Goal: Check status: Check status

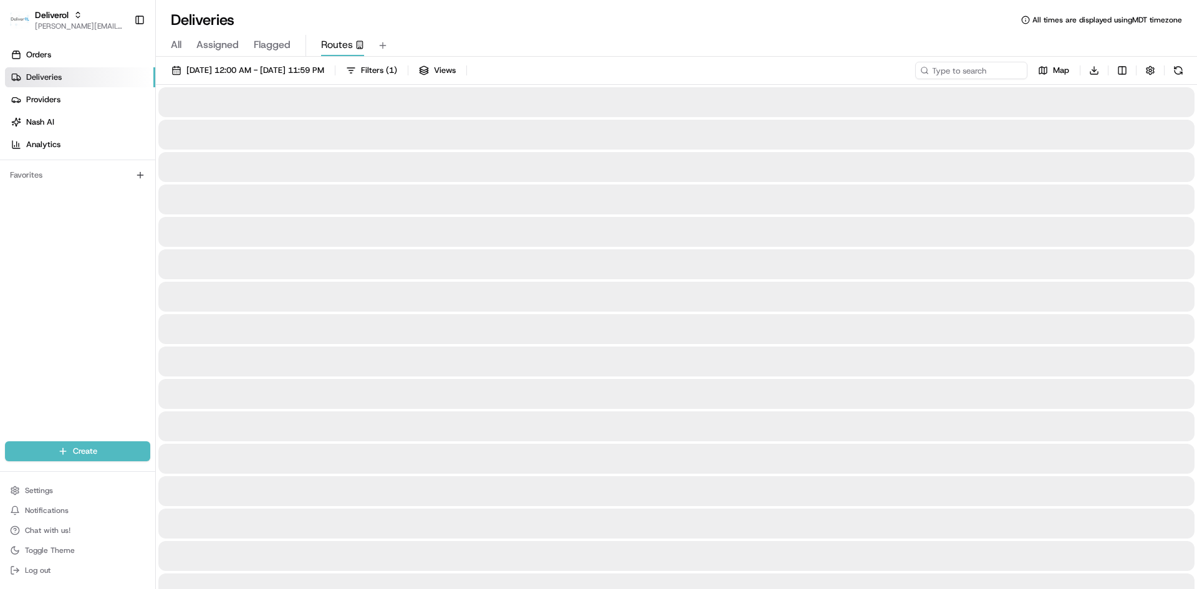
click at [346, 43] on span "Routes" at bounding box center [337, 44] width 32 height 15
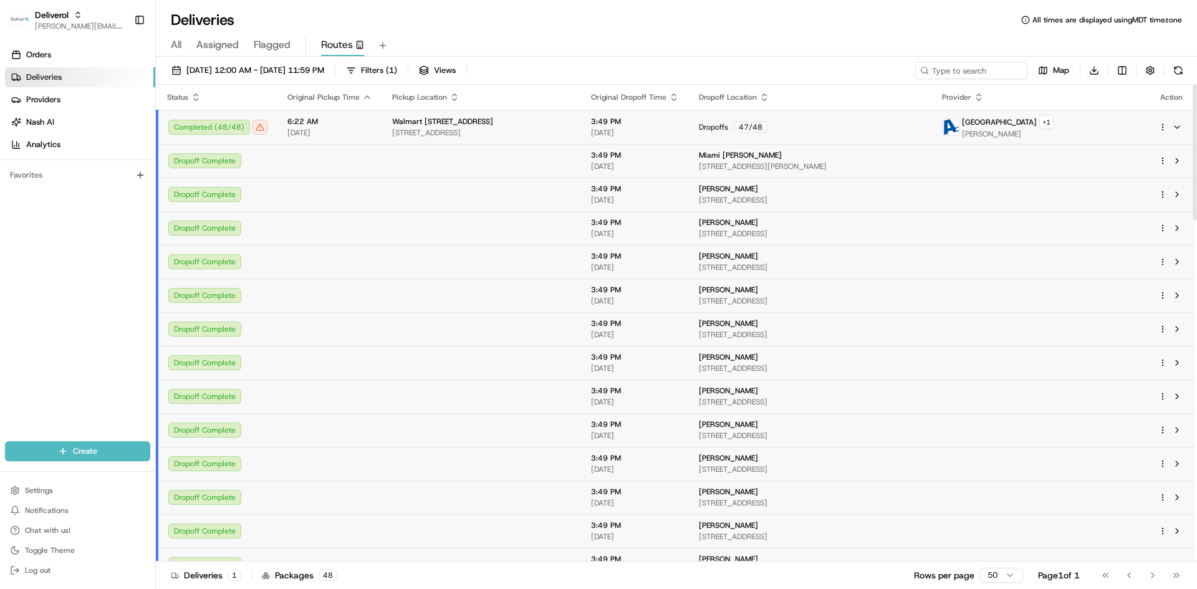
click at [257, 131] on div "Completed ( 48 / 48 )" at bounding box center [217, 127] width 99 height 15
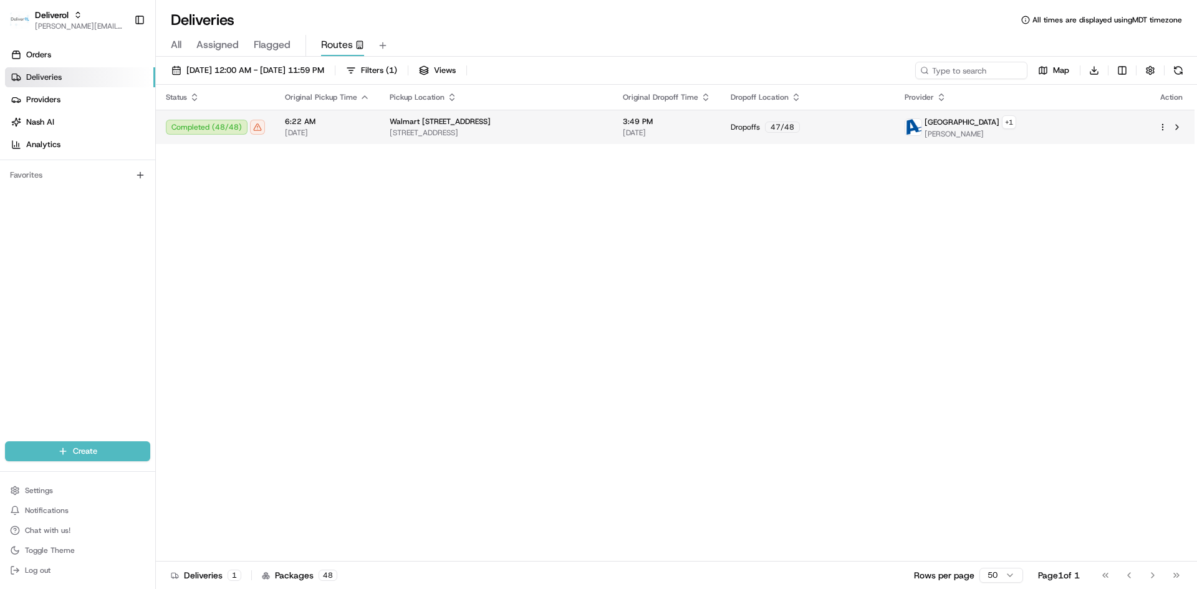
click at [257, 131] on div "Completed ( 48 / 48 )" at bounding box center [215, 127] width 99 height 15
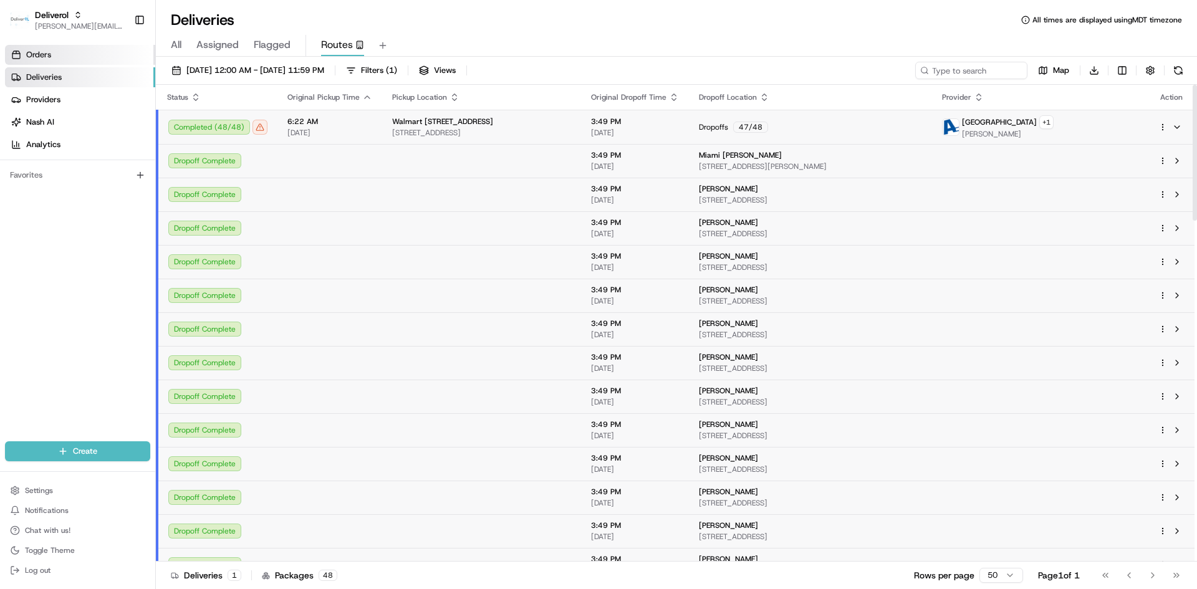
click at [107, 51] on link "Orders" at bounding box center [80, 55] width 150 height 20
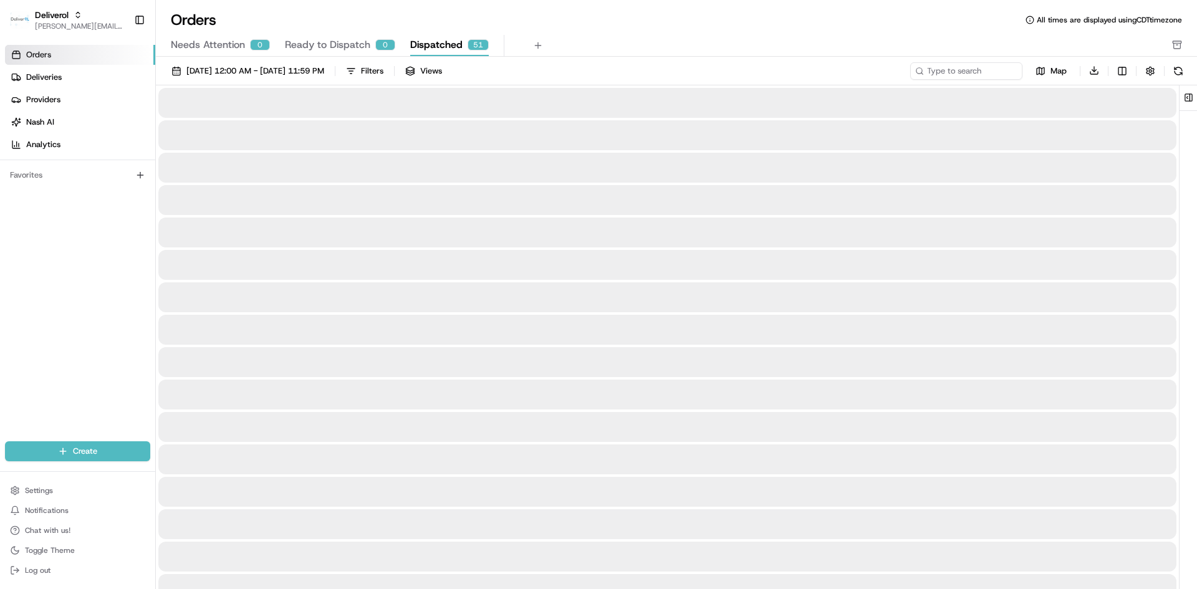
click at [429, 44] on span "Dispatched" at bounding box center [436, 44] width 52 height 15
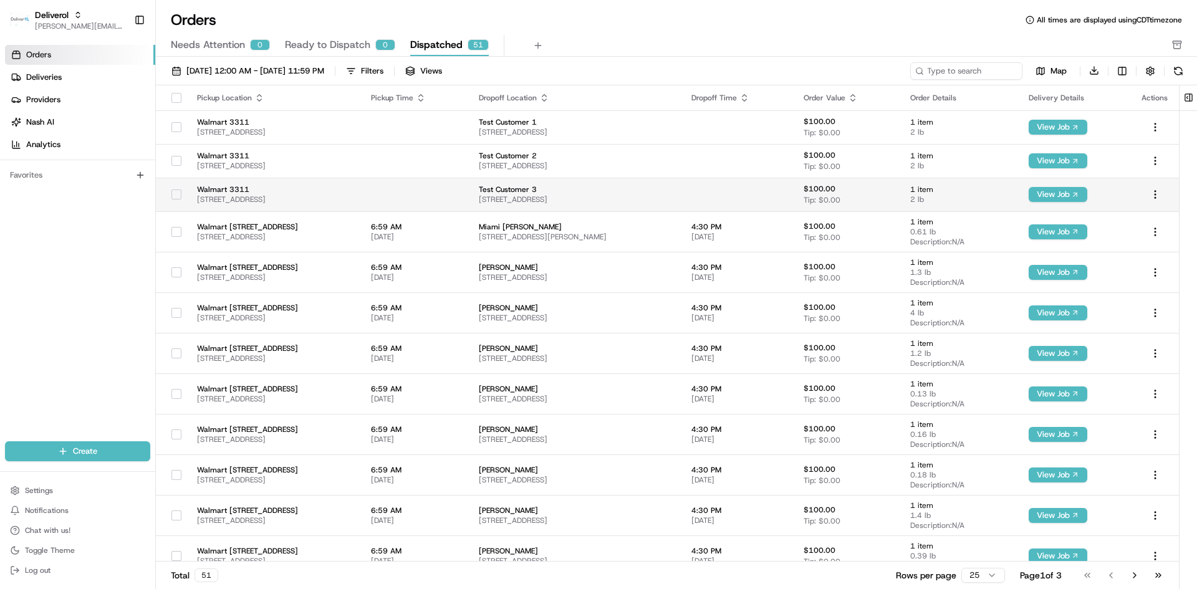
click at [361, 193] on td "Walmart 3311 [STREET_ADDRESS]" at bounding box center [274, 195] width 174 height 34
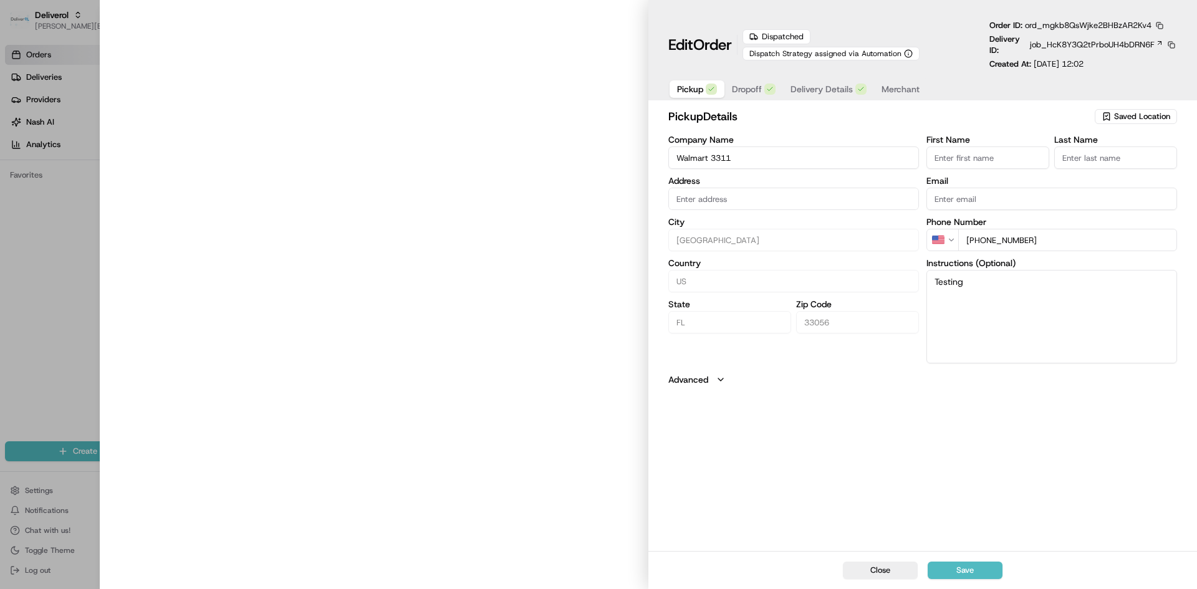
type input "[STREET_ADDRESS]"
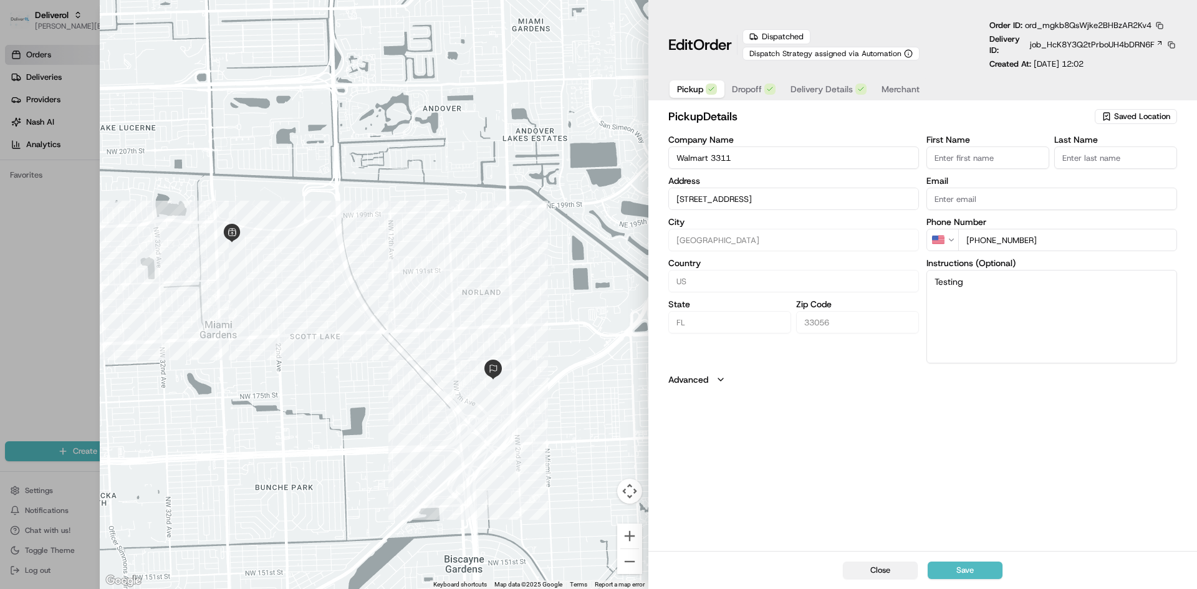
click at [798, 364] on button "Close" at bounding box center [880, 570] width 75 height 17
type input "+1"
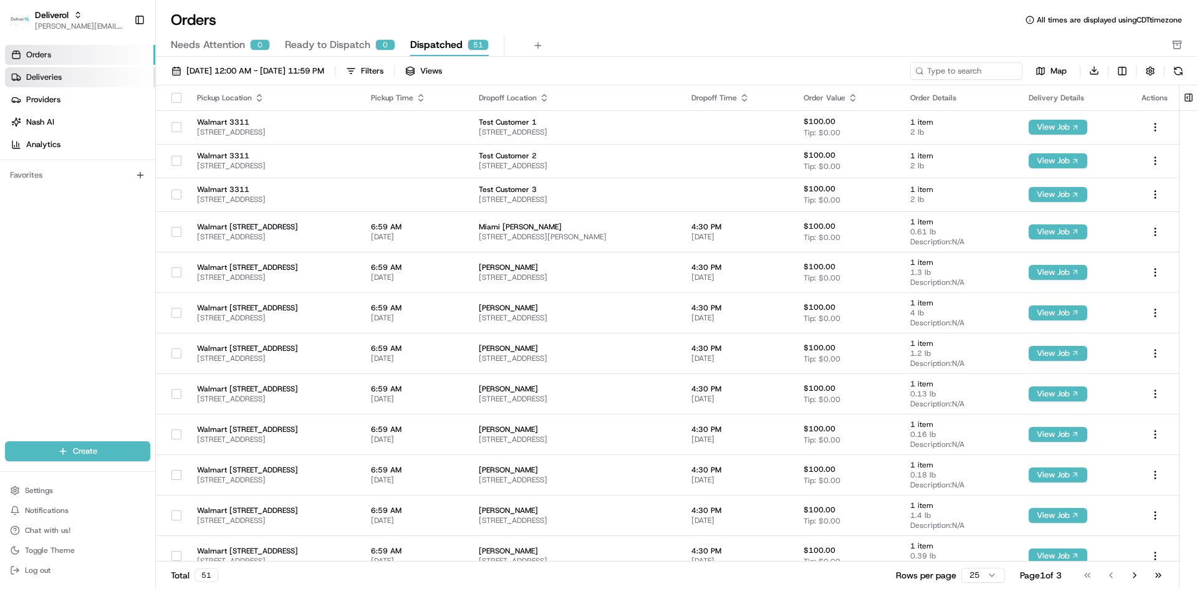
click at [65, 73] on link "Deliveries" at bounding box center [80, 77] width 150 height 20
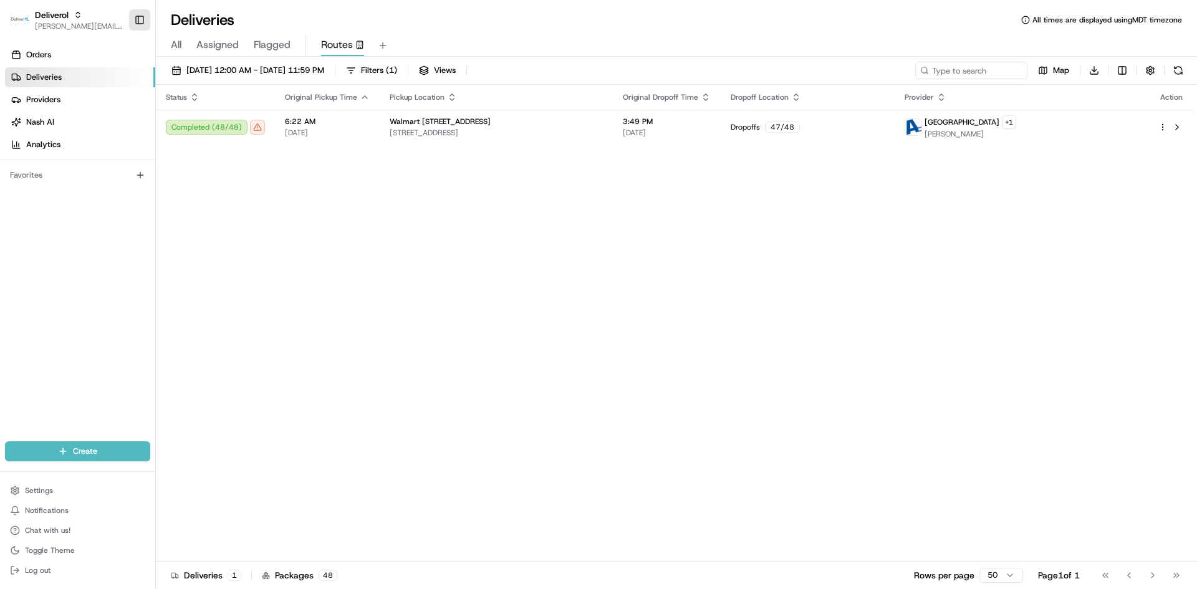
click at [138, 21] on button "Toggle Sidebar" at bounding box center [139, 19] width 21 height 21
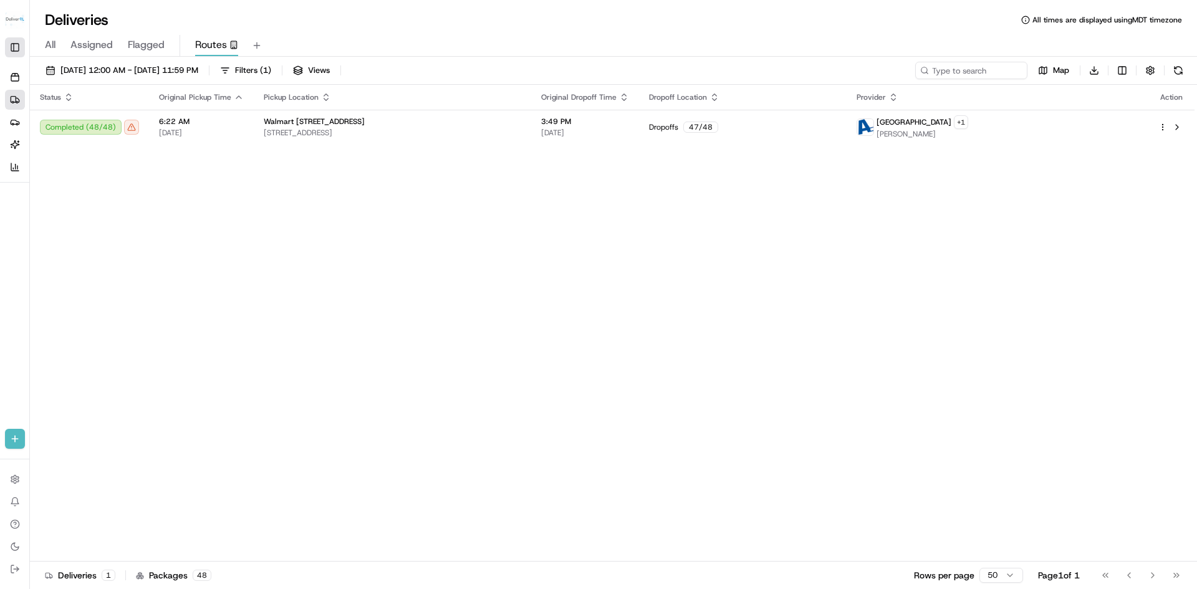
click at [15, 47] on button "Toggle Sidebar" at bounding box center [15, 47] width 20 height 20
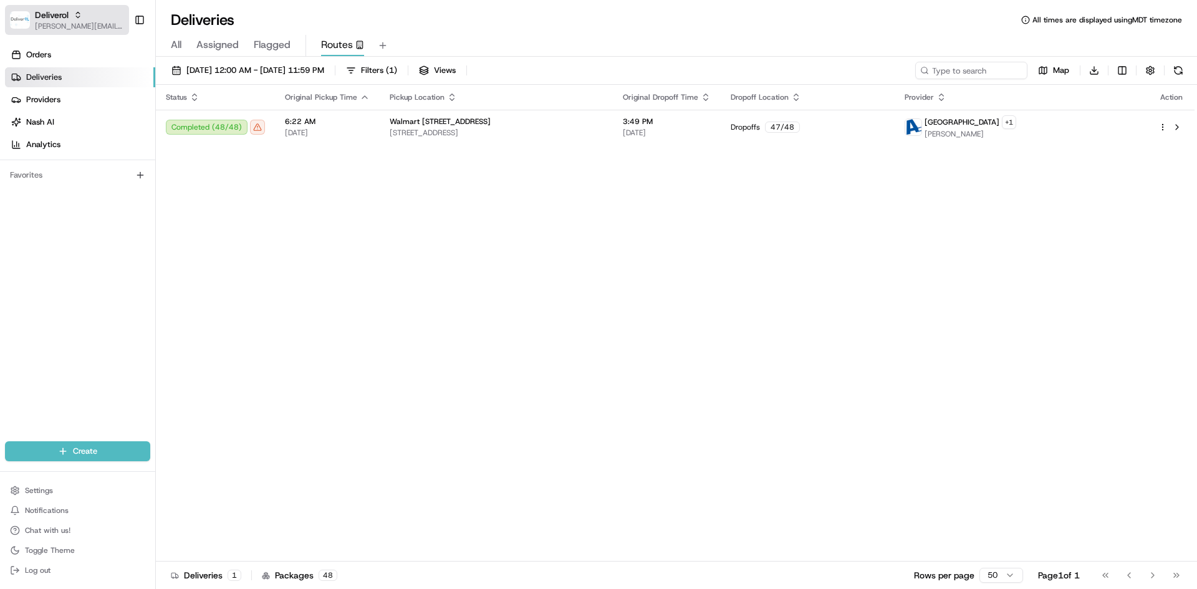
click at [38, 17] on span "Deliverol" at bounding box center [52, 15] width 34 height 12
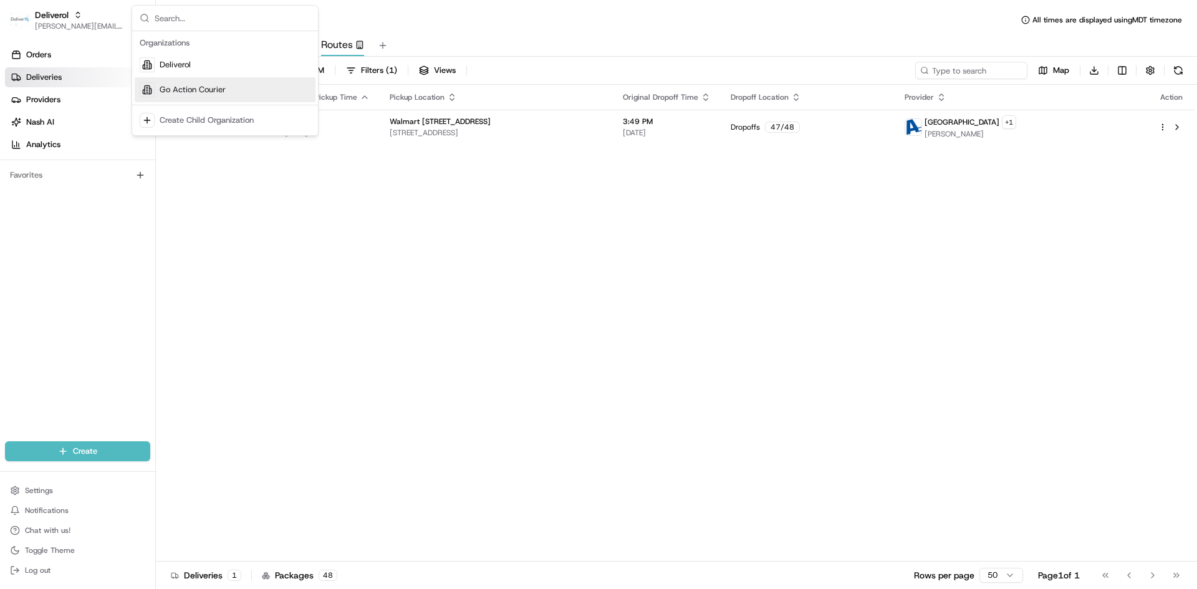
click at [195, 93] on span "Go Action Courier" at bounding box center [193, 89] width 66 height 11
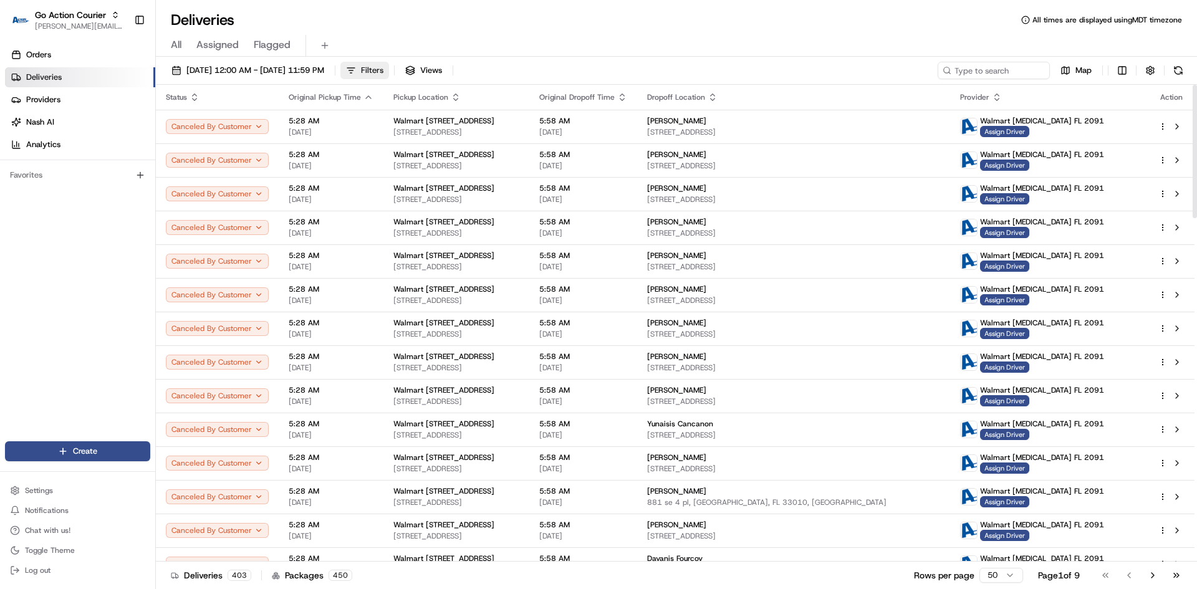
click at [389, 78] on button "Filters" at bounding box center [365, 70] width 49 height 17
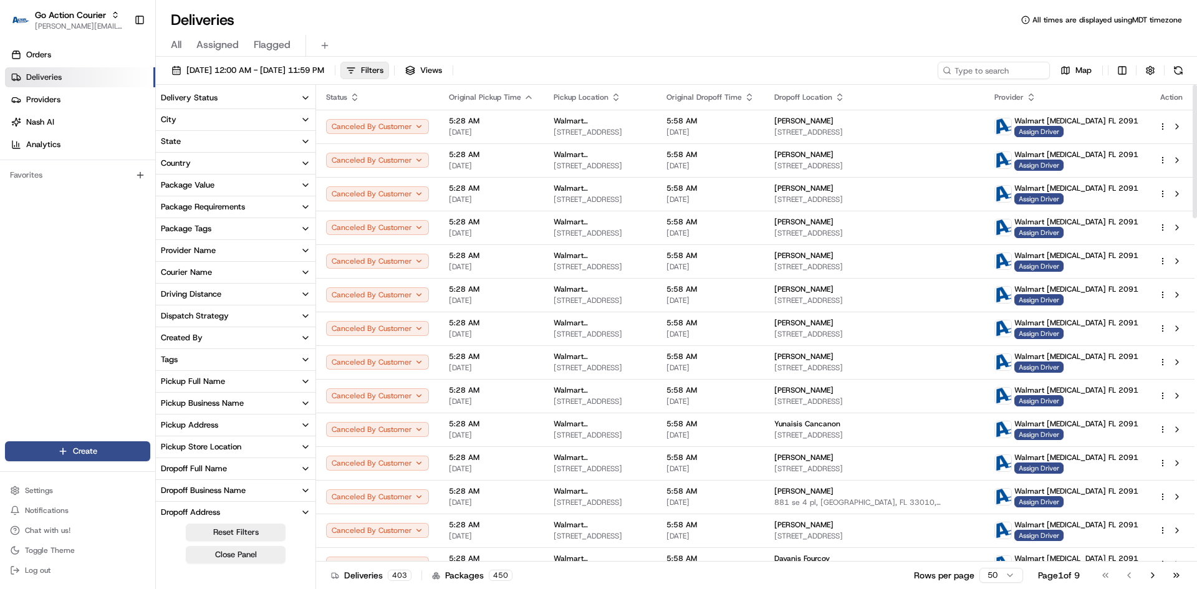
click at [246, 100] on button "Delivery Status" at bounding box center [236, 97] width 160 height 21
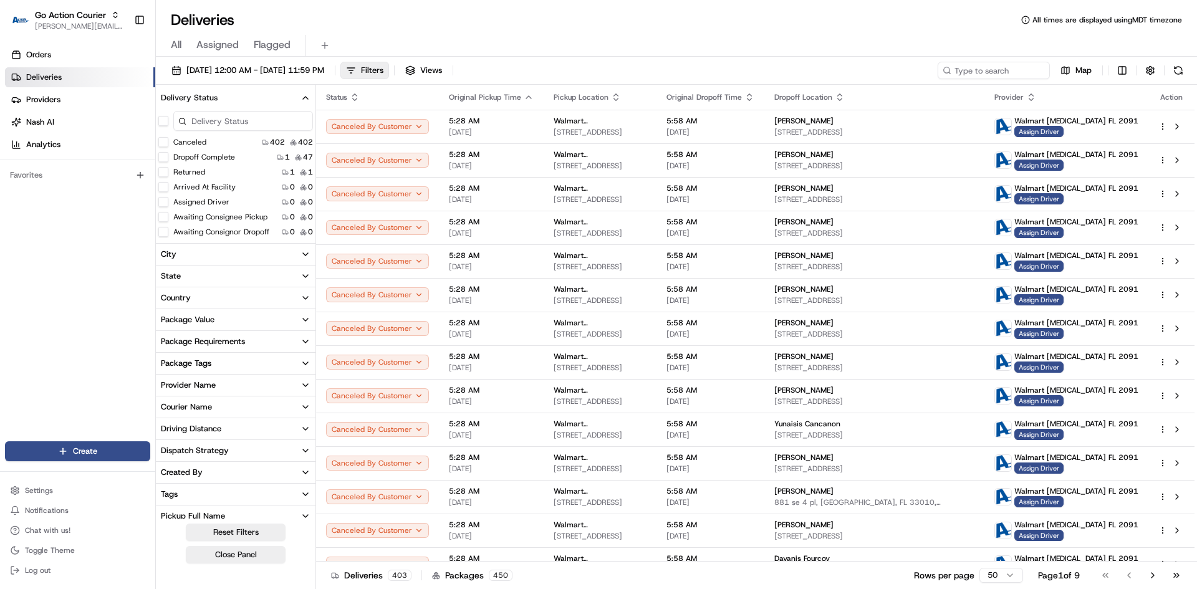
click at [167, 158] on button "Dropoff Complete" at bounding box center [163, 157] width 10 height 10
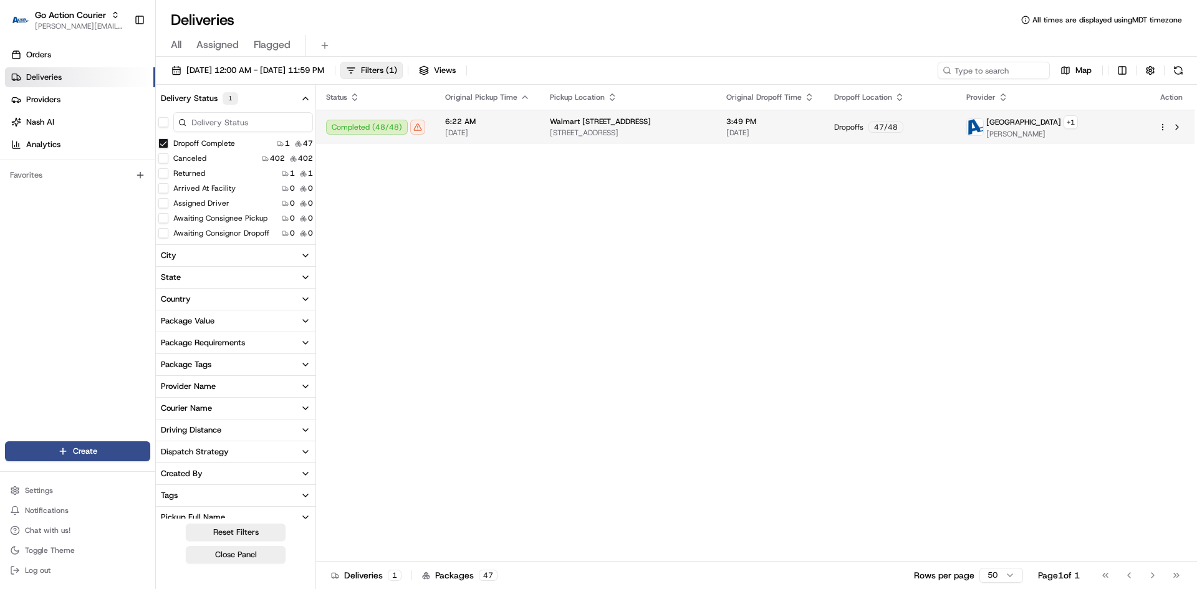
click at [607, 133] on span "[STREET_ADDRESS]" at bounding box center [628, 133] width 157 height 10
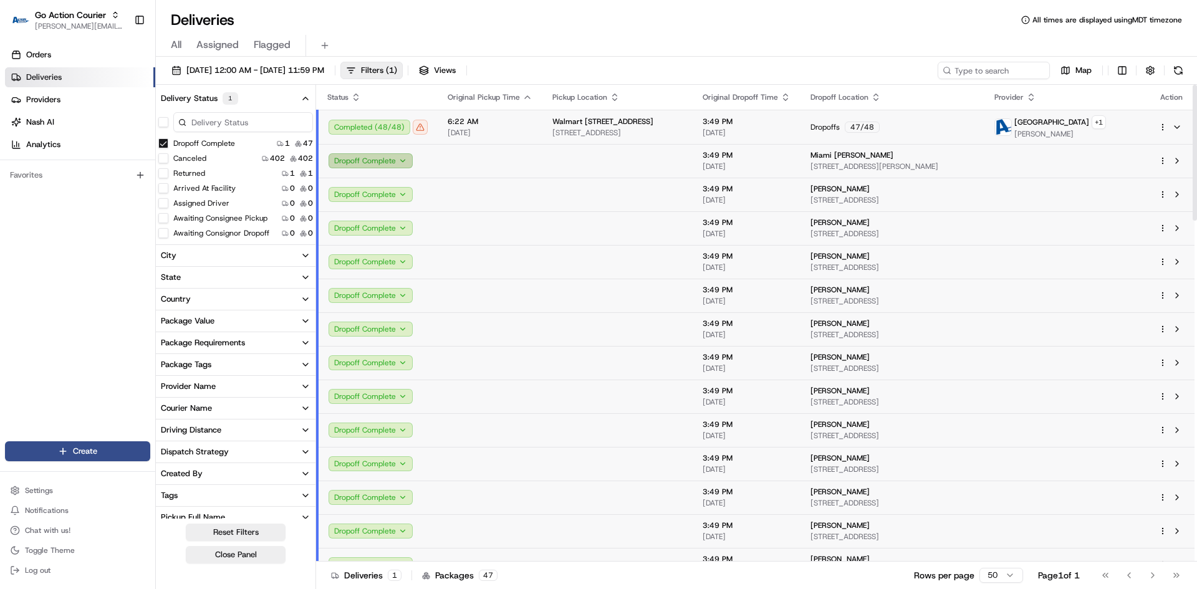
click at [384, 162] on button "Dropoff Complete" at bounding box center [371, 160] width 84 height 15
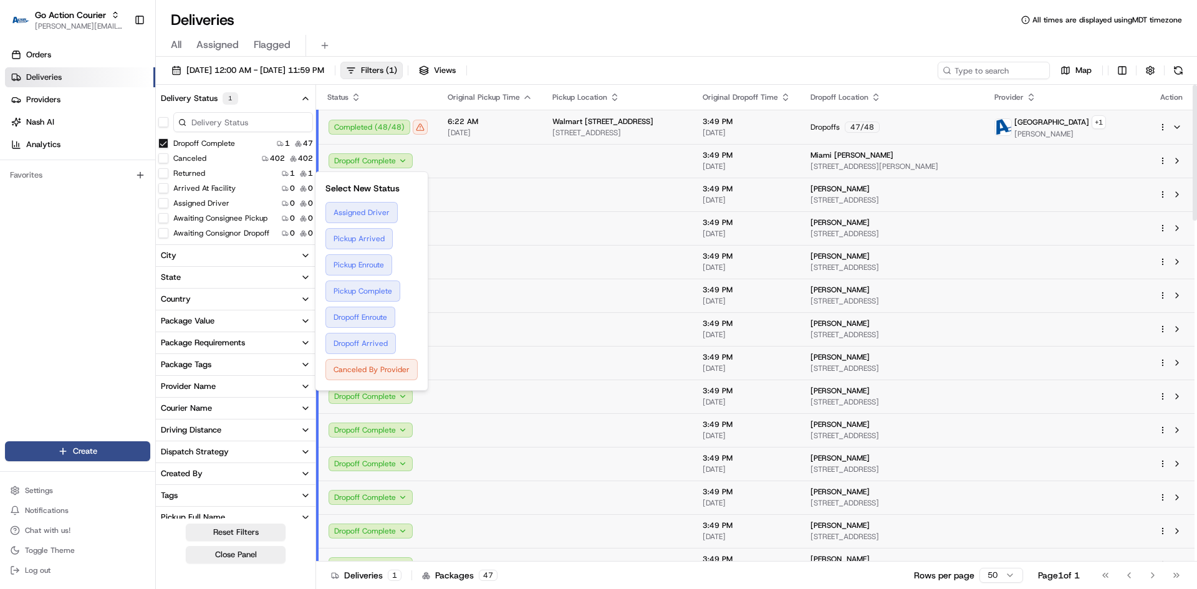
click at [536, 158] on td at bounding box center [490, 161] width 105 height 34
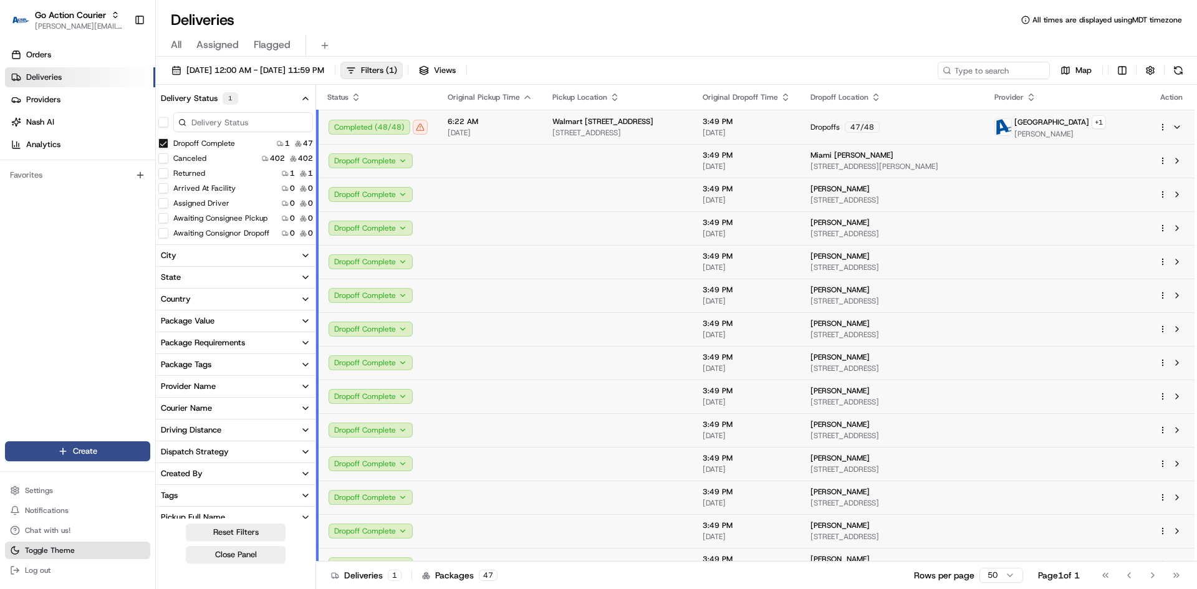
click at [82, 364] on button "Toggle Theme" at bounding box center [77, 550] width 145 height 17
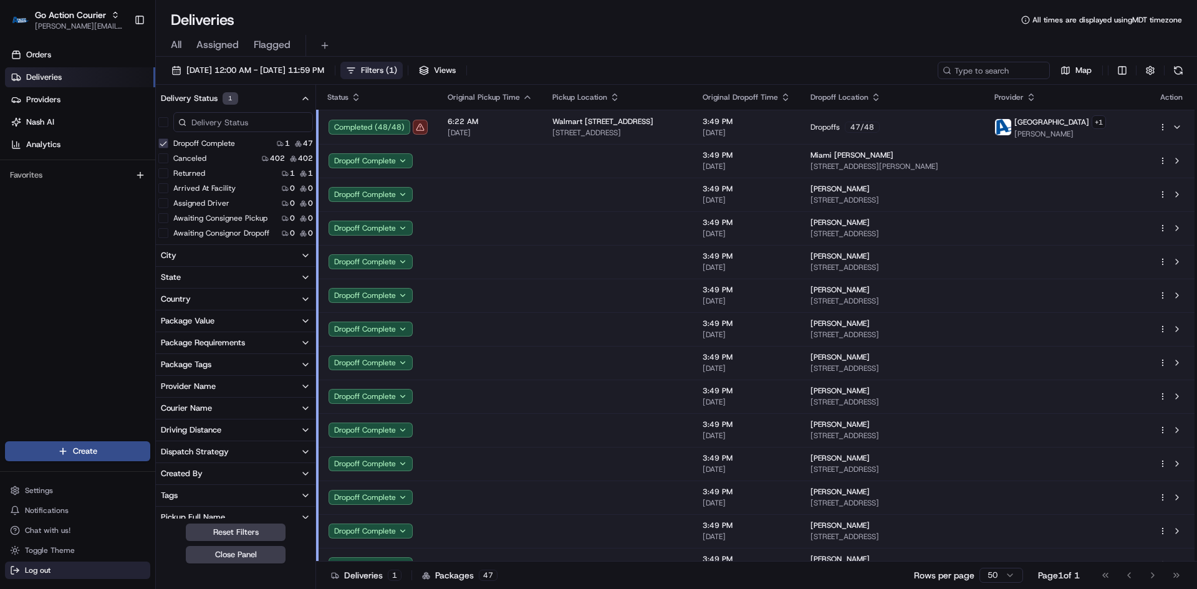
click at [39, 364] on span "Log out" at bounding box center [38, 571] width 26 height 10
